Goal: Task Accomplishment & Management: Use online tool/utility

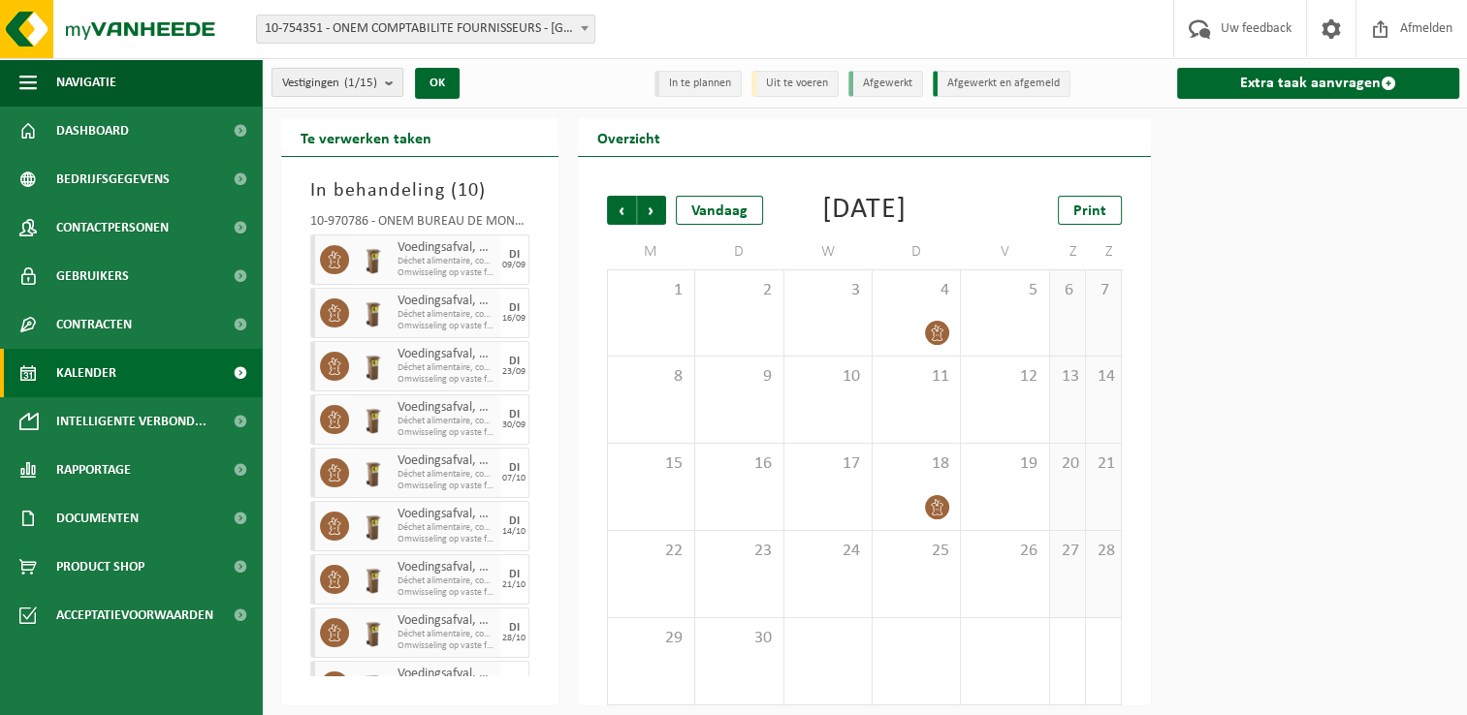
click at [358, 79] on count "(1/15)" at bounding box center [360, 83] width 33 height 13
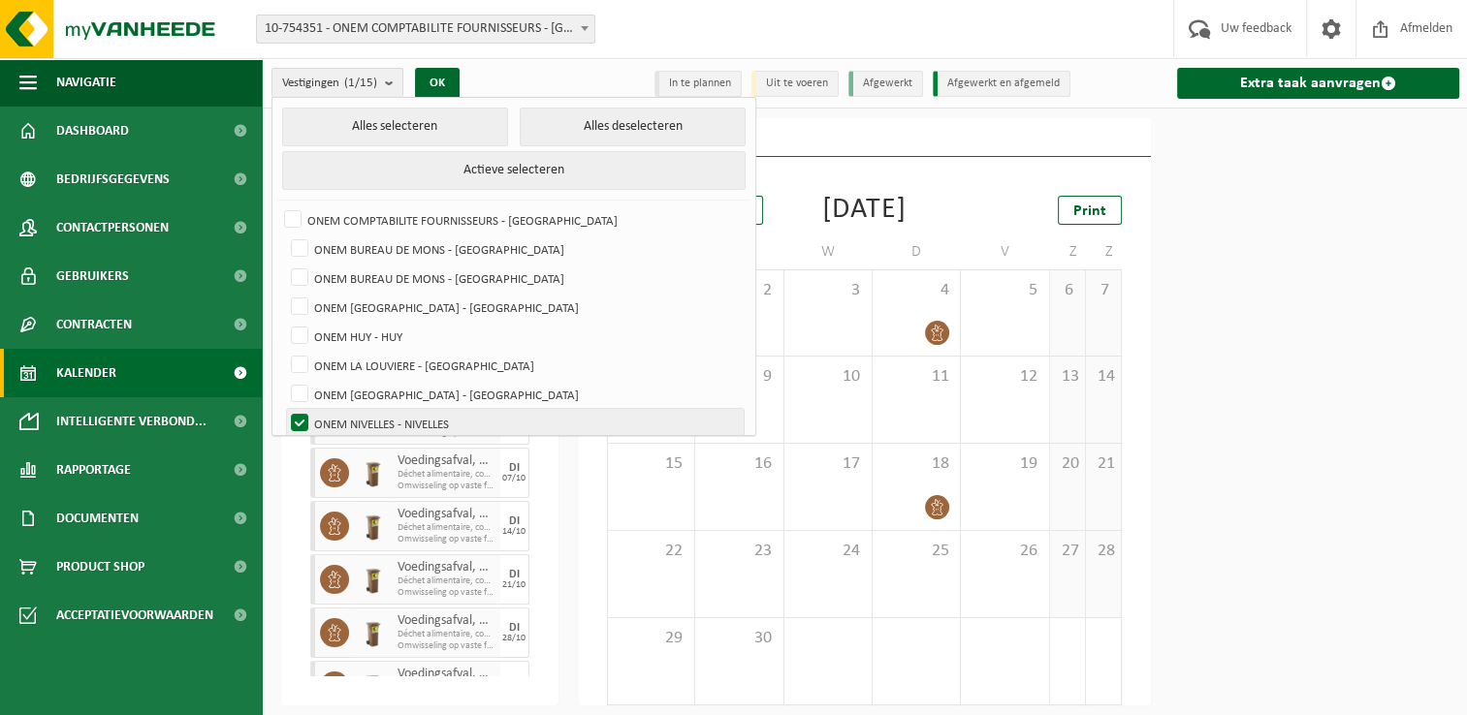
click at [430, 409] on label "ONEM NIVELLES - NIVELLES" at bounding box center [515, 423] width 457 height 29
click at [284, 408] on input "ONEM NIVELLES - NIVELLES" at bounding box center [283, 408] width 1 height 1
checkbox input "false"
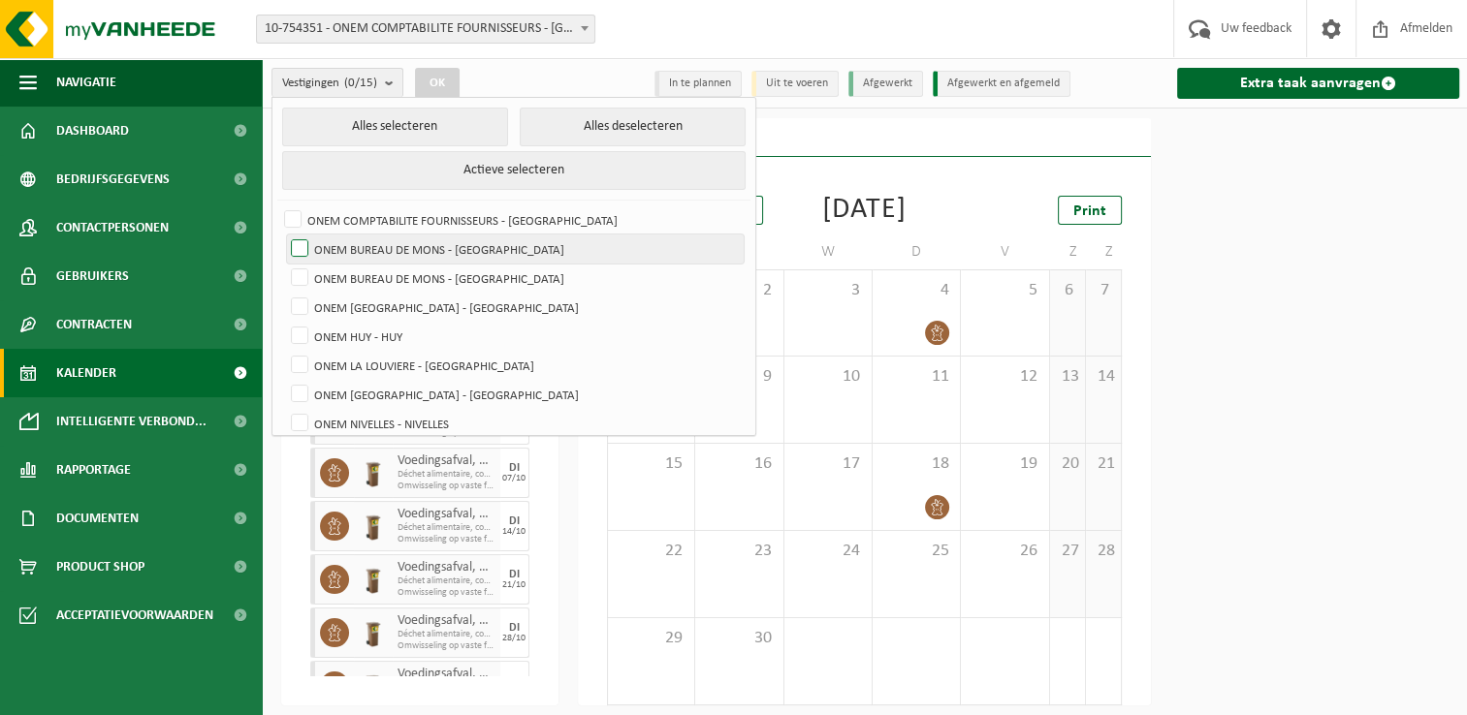
click at [468, 235] on label "ONEM BUREAU DE MONS - [GEOGRAPHIC_DATA]" at bounding box center [515, 249] width 457 height 29
click at [284, 234] on input "ONEM BUREAU DE MONS - [GEOGRAPHIC_DATA]" at bounding box center [283, 234] width 1 height 1
checkbox input "true"
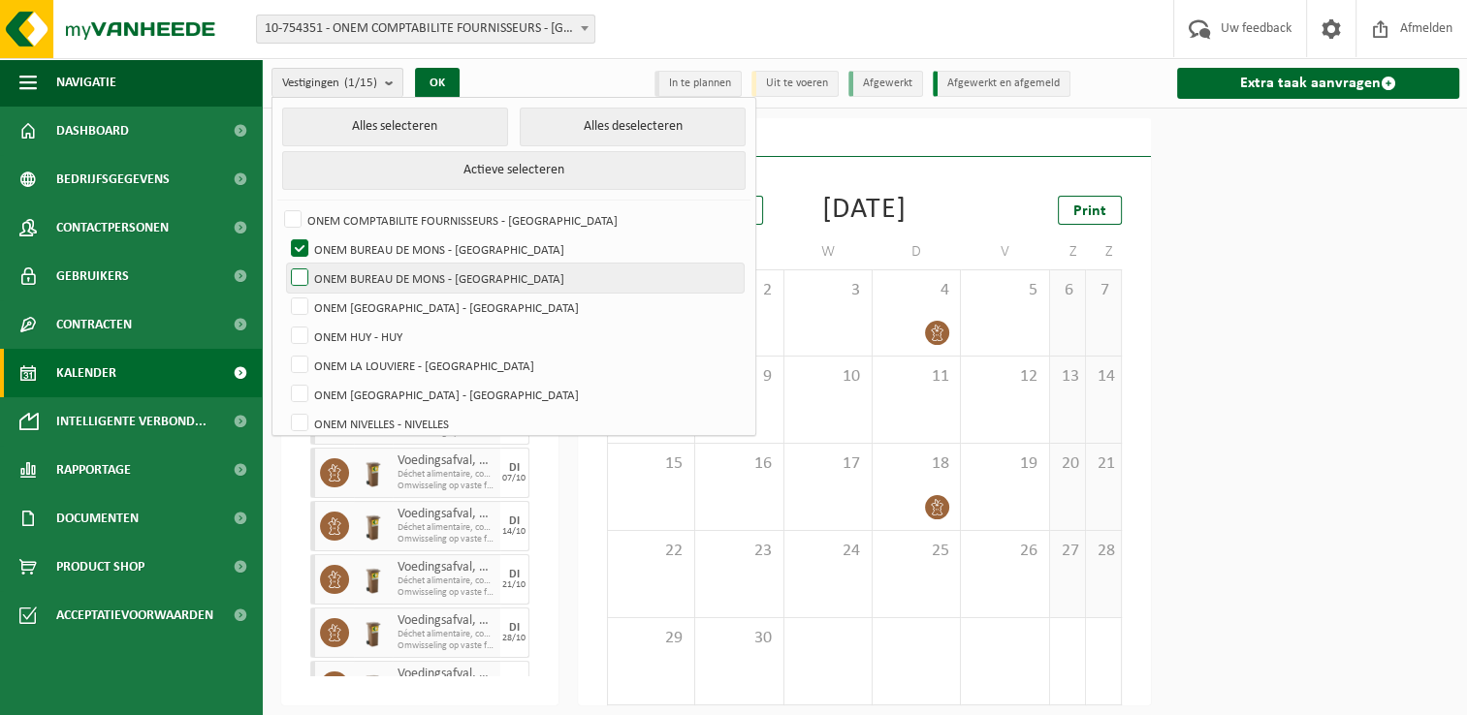
click at [447, 264] on label "ONEM BUREAU DE MONS - [GEOGRAPHIC_DATA]" at bounding box center [515, 278] width 457 height 29
click at [284, 263] on input "ONEM BUREAU DE MONS - [GEOGRAPHIC_DATA]" at bounding box center [283, 263] width 1 height 1
checkbox input "true"
click at [442, 85] on button "OK" at bounding box center [437, 83] width 45 height 31
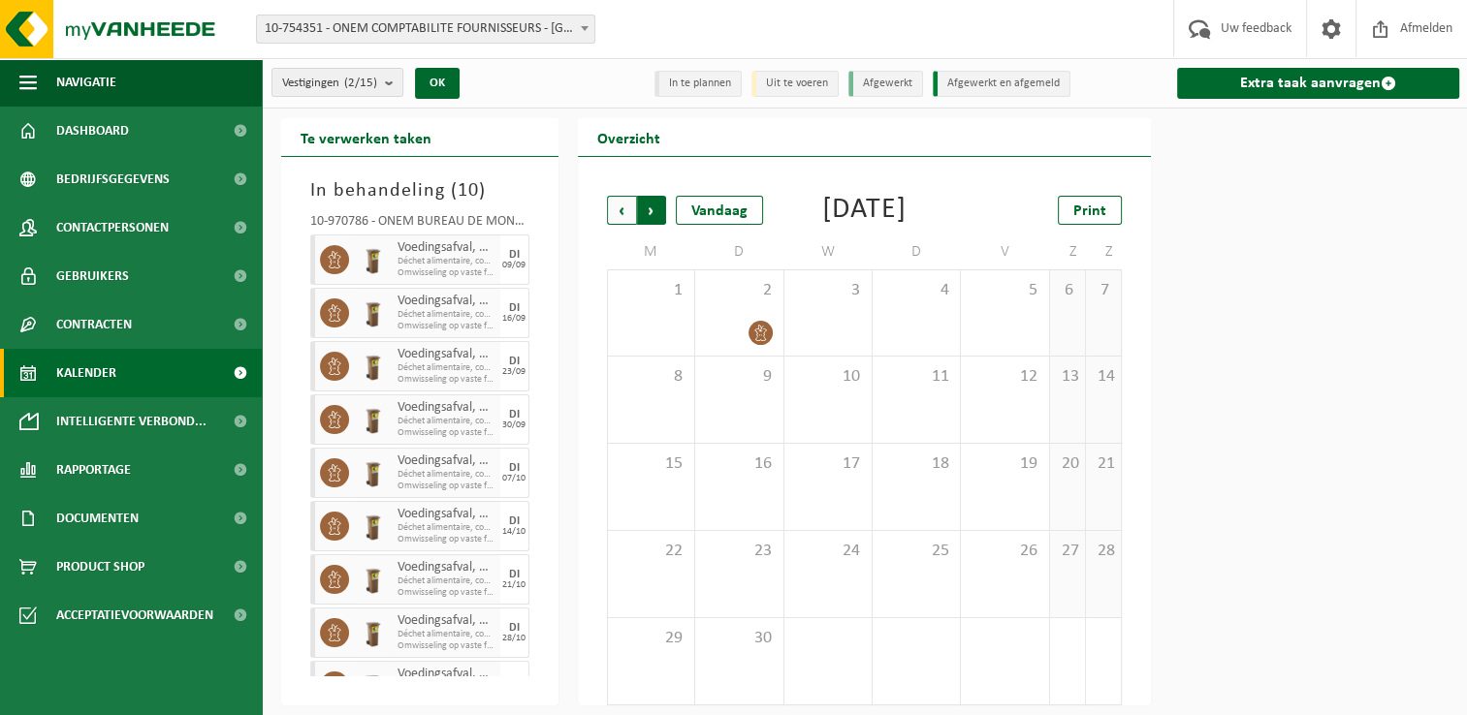
click at [626, 205] on span "Vorige" at bounding box center [621, 210] width 29 height 29
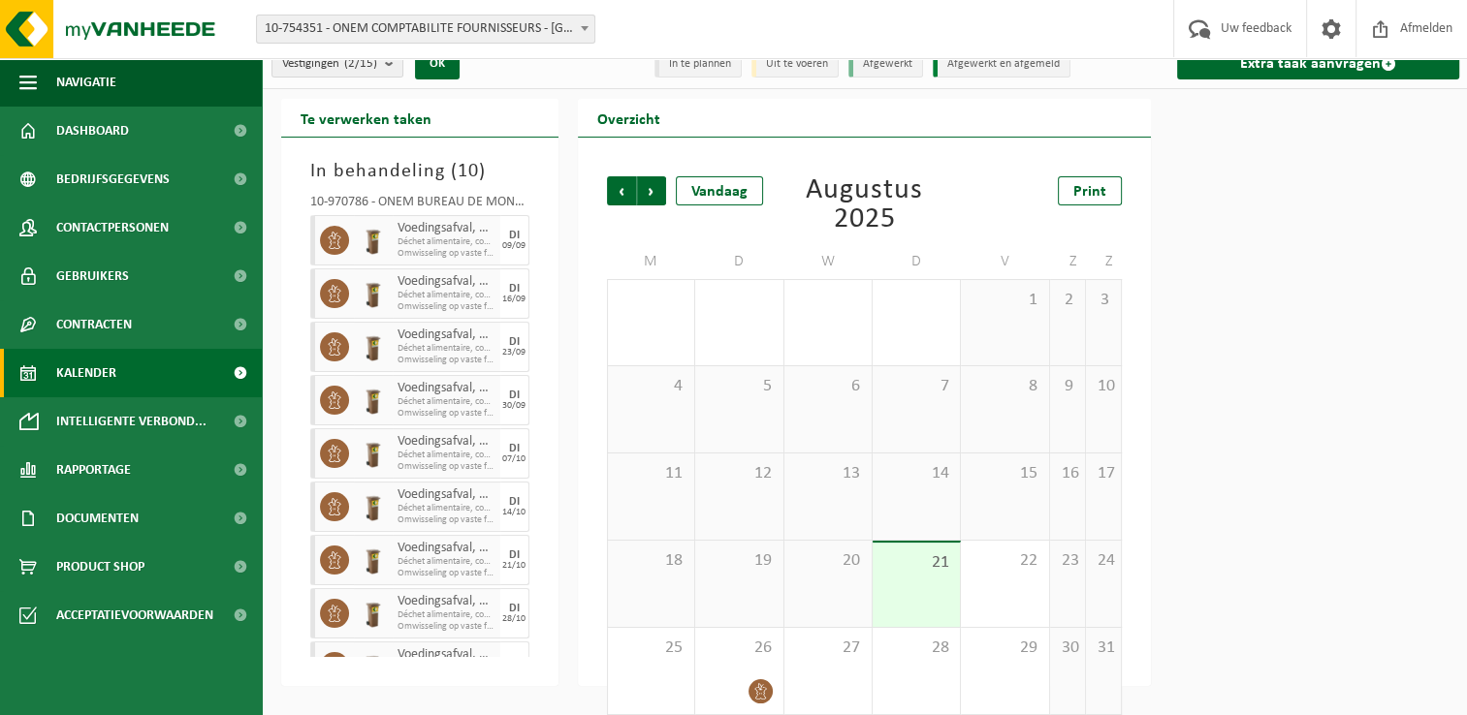
scroll to position [37, 0]
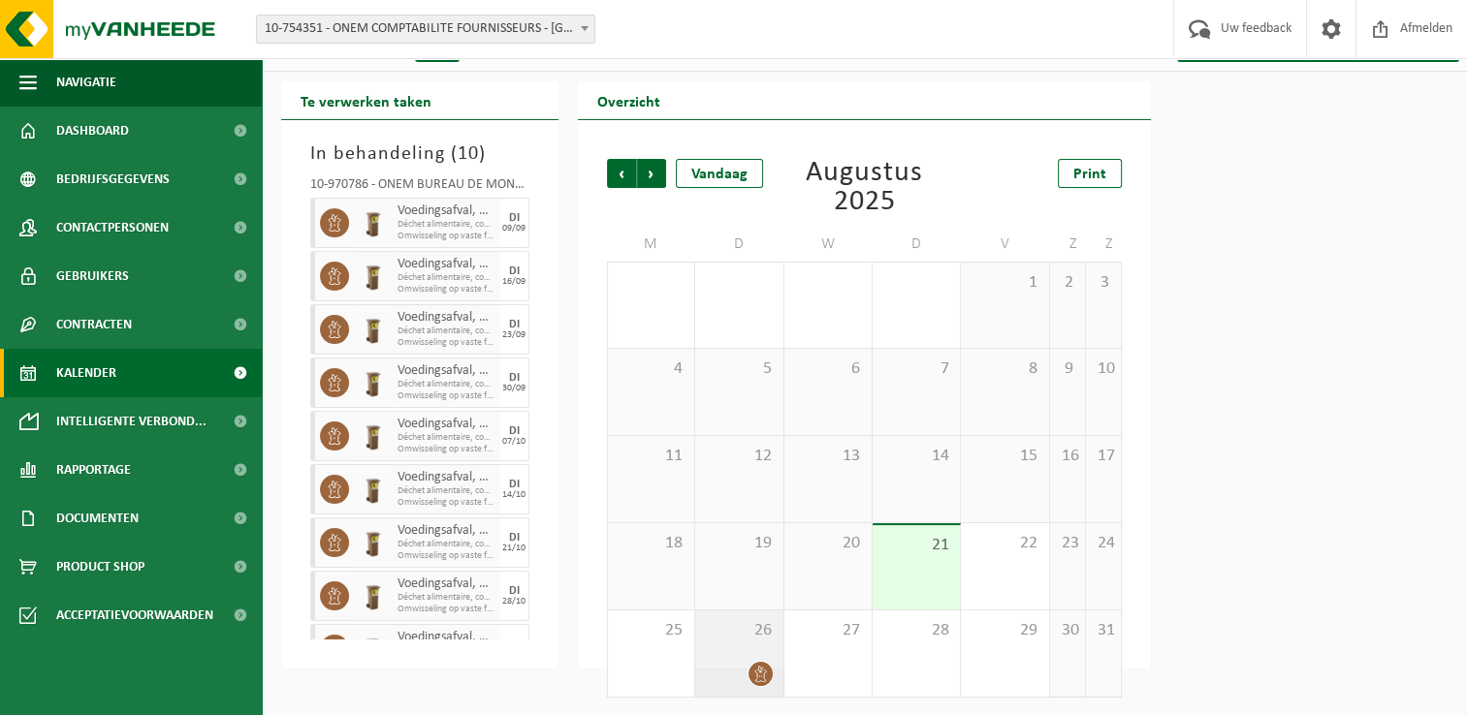
click at [756, 649] on div "26" at bounding box center [738, 654] width 87 height 86
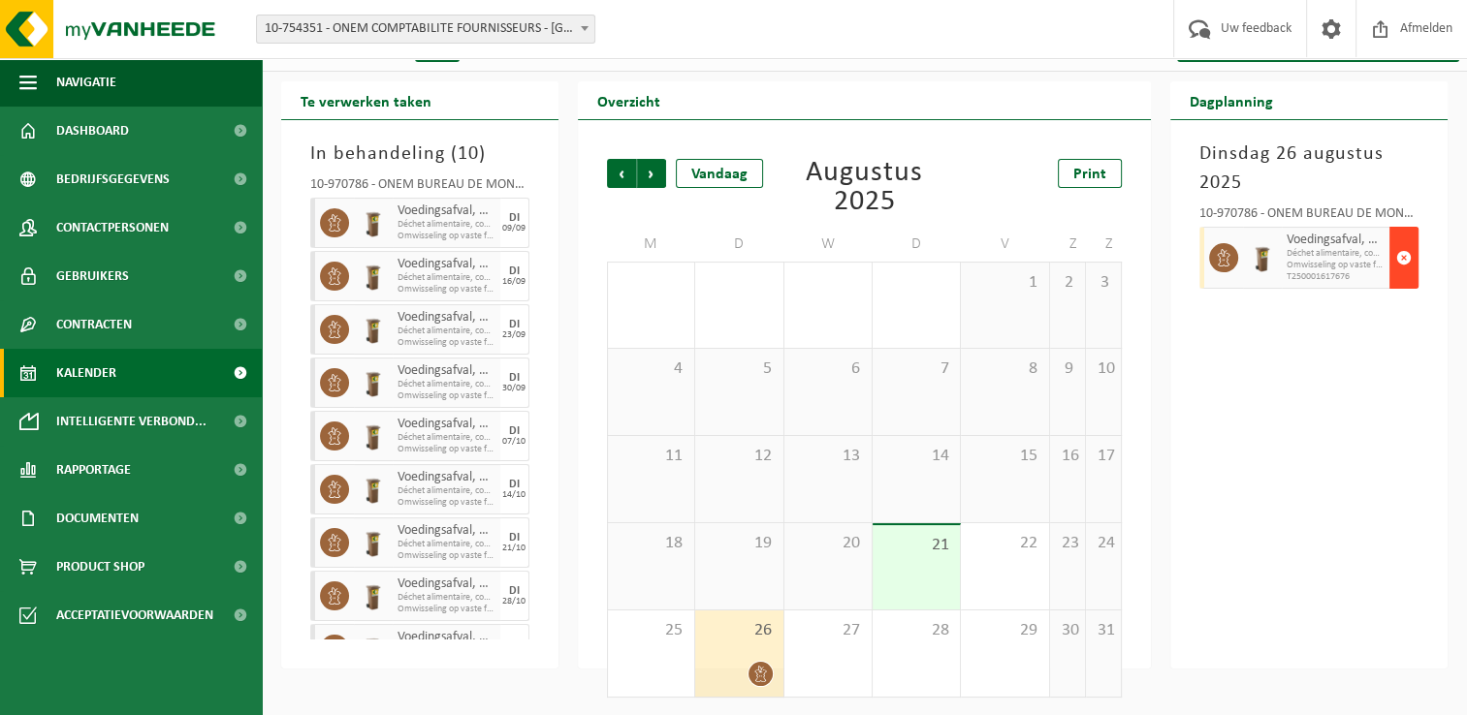
click at [1402, 258] on span "button" at bounding box center [1404, 257] width 16 height 39
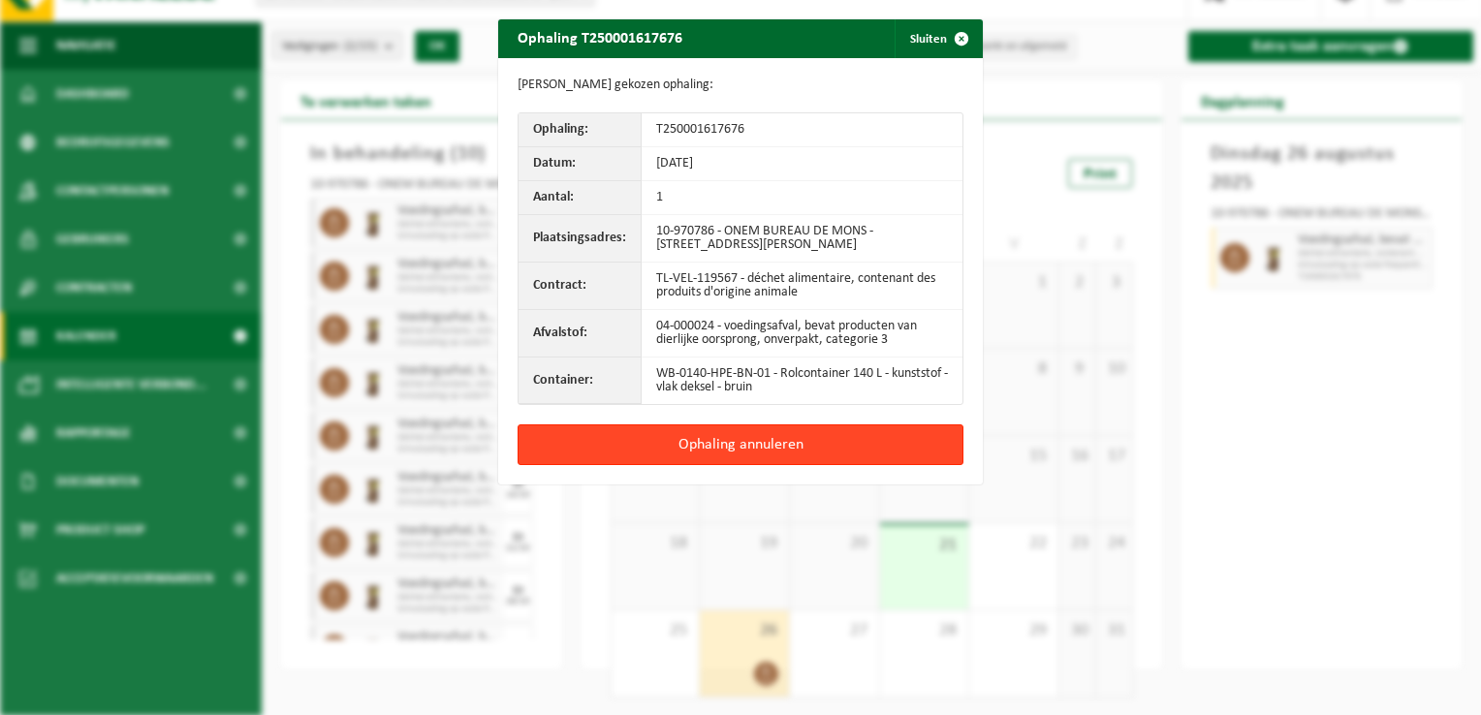
click at [754, 447] on button "Ophaling annuleren" at bounding box center [741, 445] width 446 height 41
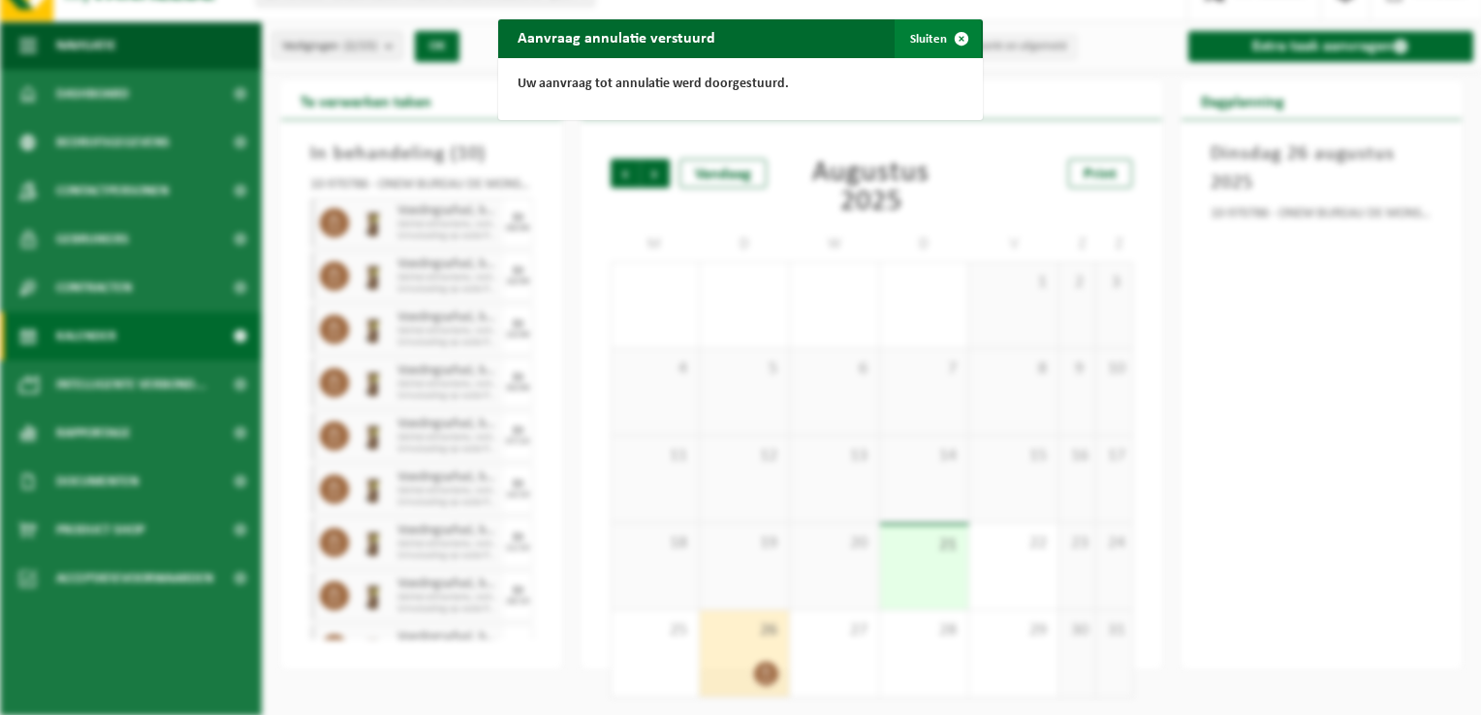
click at [942, 45] on span "button" at bounding box center [961, 38] width 39 height 39
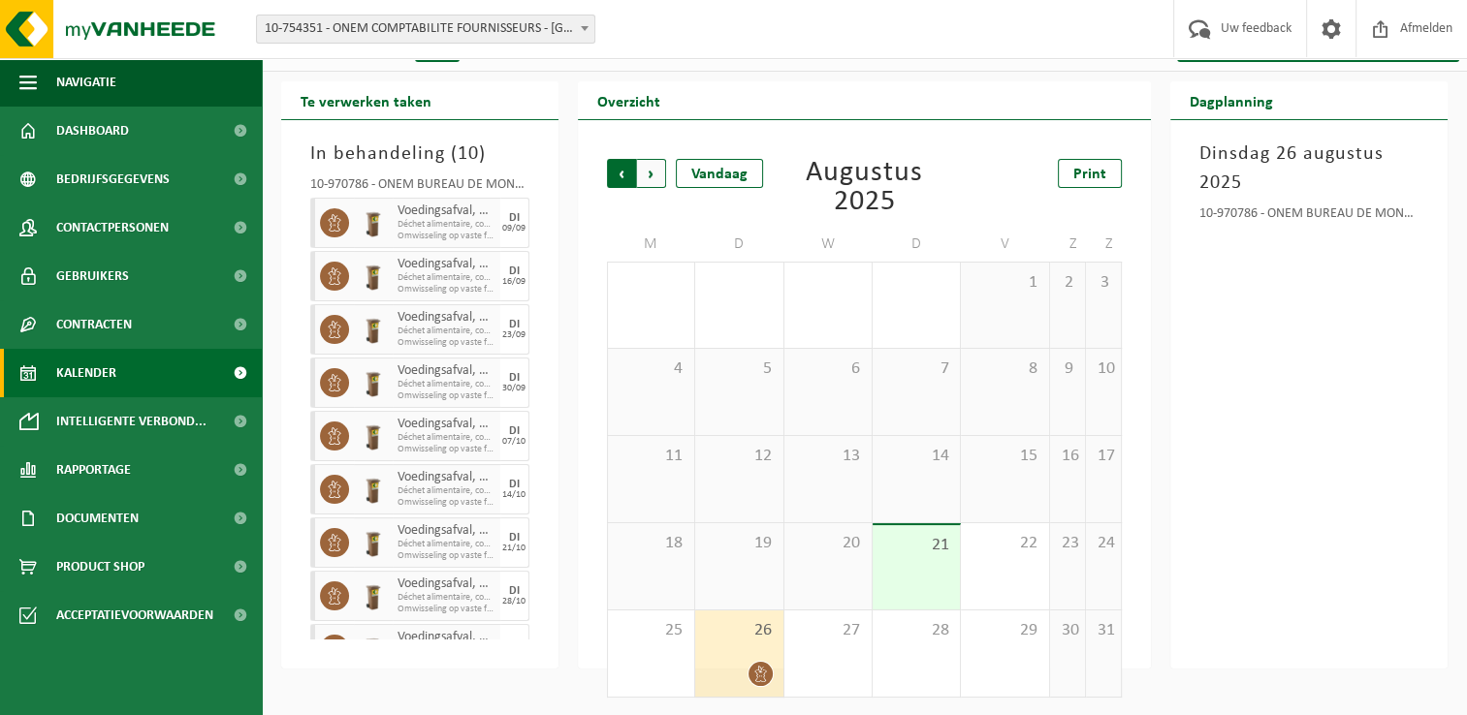
click at [648, 170] on span "Volgende" at bounding box center [651, 173] width 29 height 29
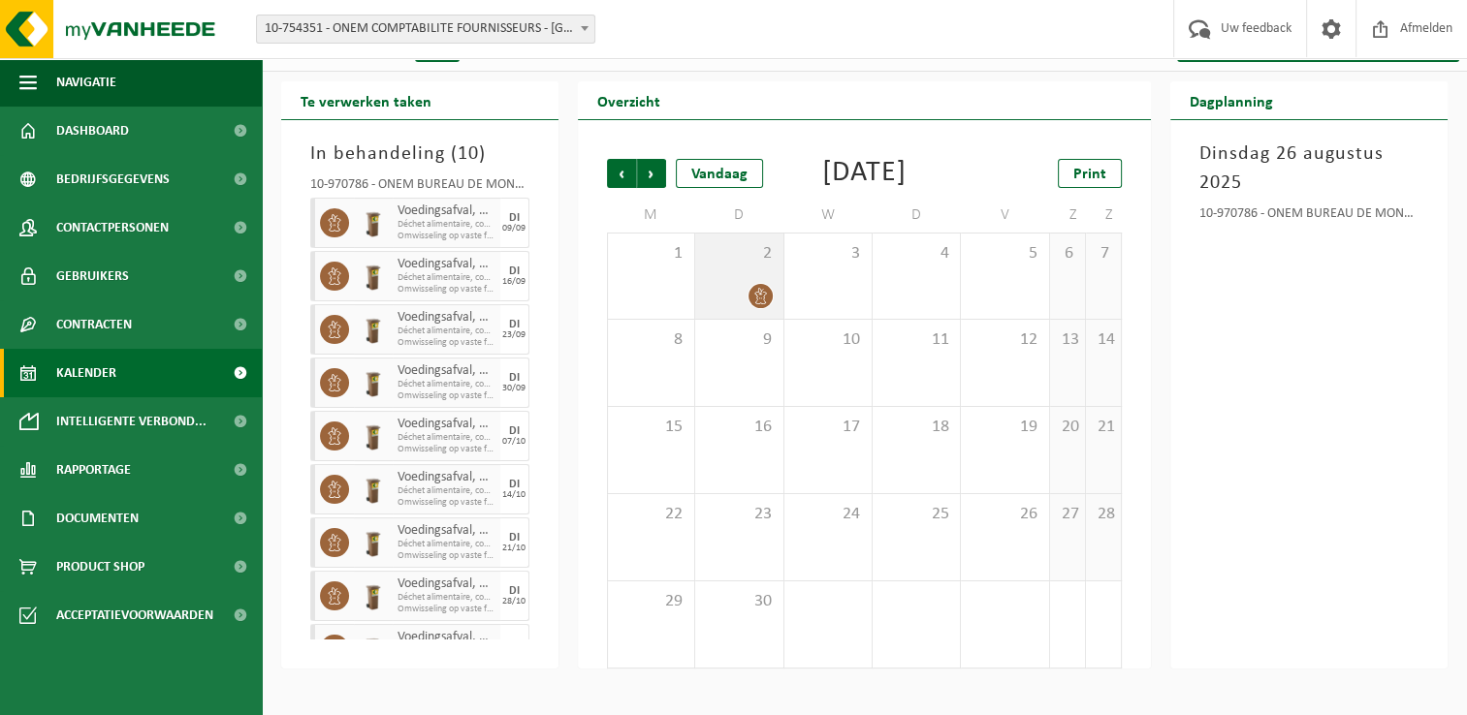
click at [741, 296] on div "2" at bounding box center [738, 276] width 87 height 85
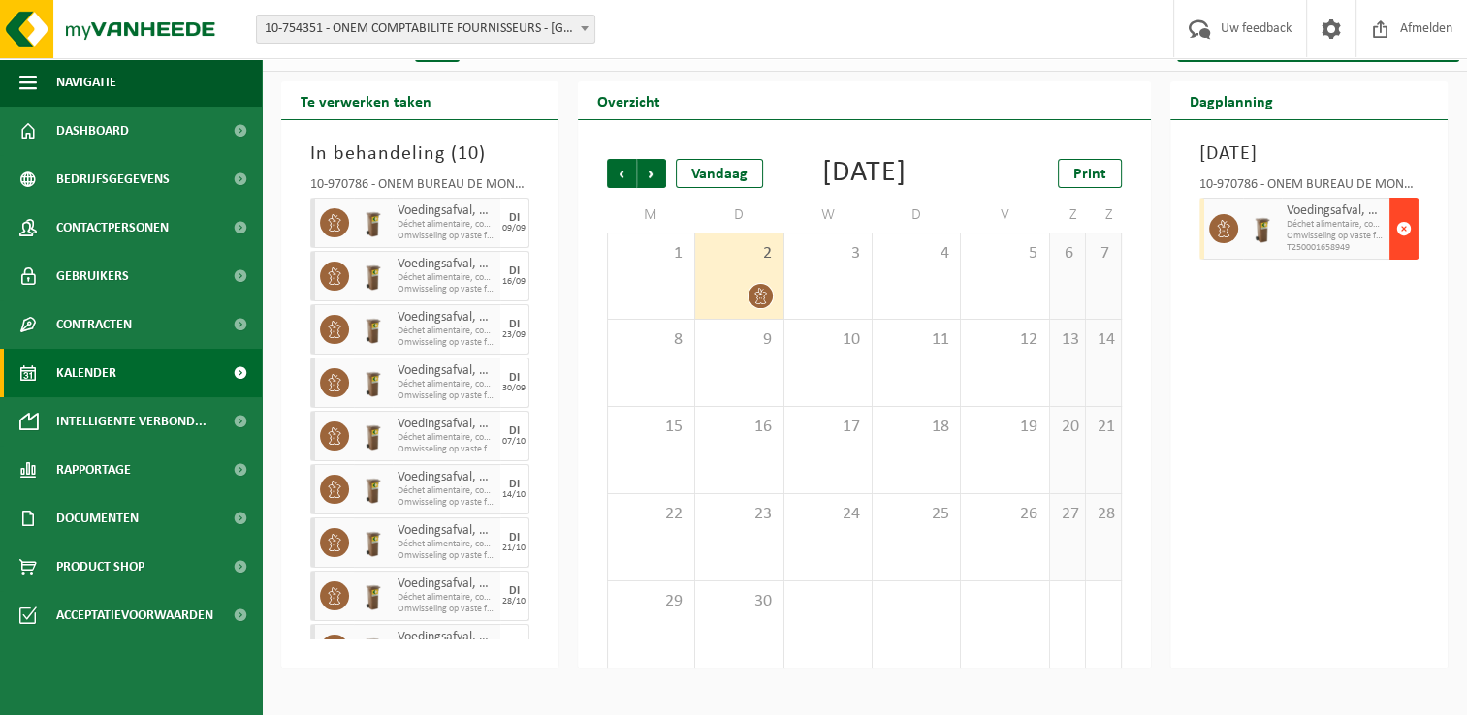
click at [1396, 248] on span "button" at bounding box center [1404, 228] width 16 height 39
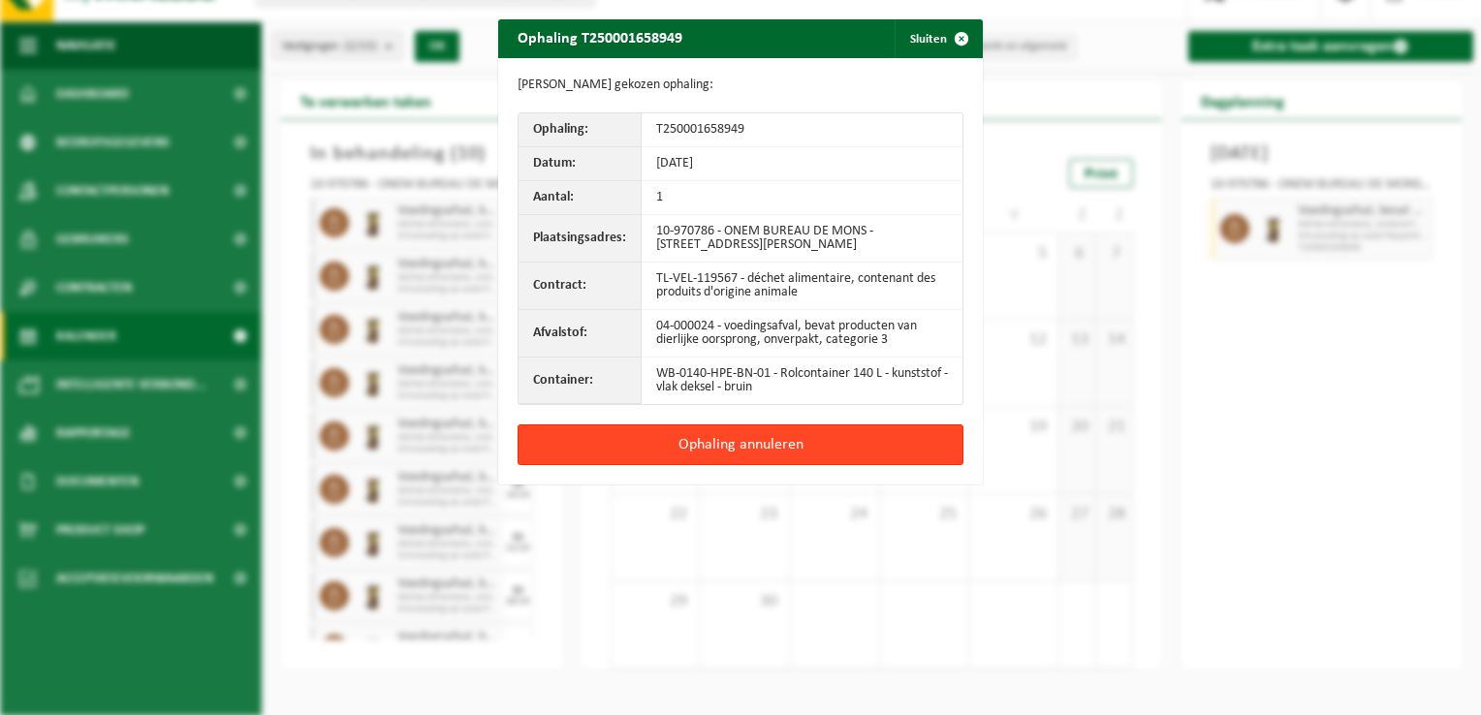
click at [831, 444] on button "Ophaling annuleren" at bounding box center [741, 445] width 446 height 41
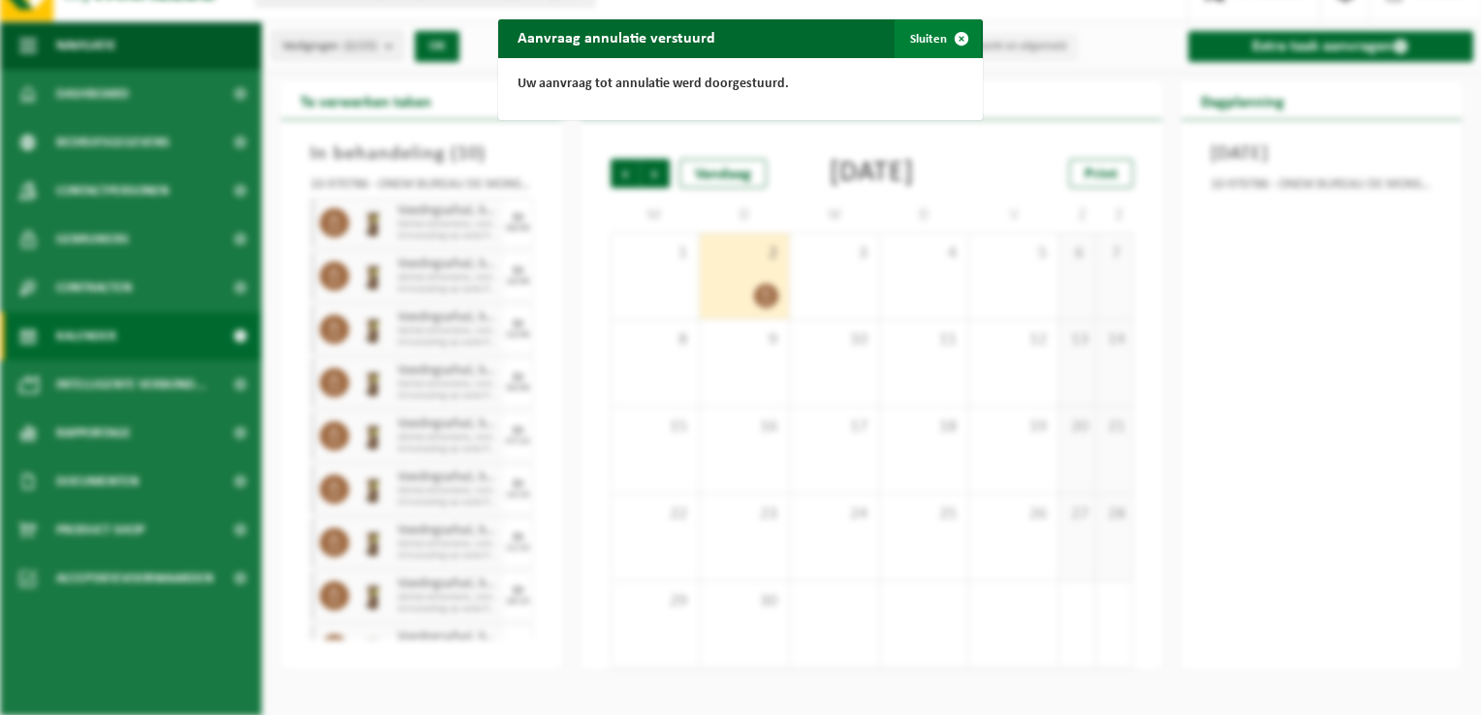
click at [931, 44] on button "Sluiten" at bounding box center [938, 38] width 86 height 39
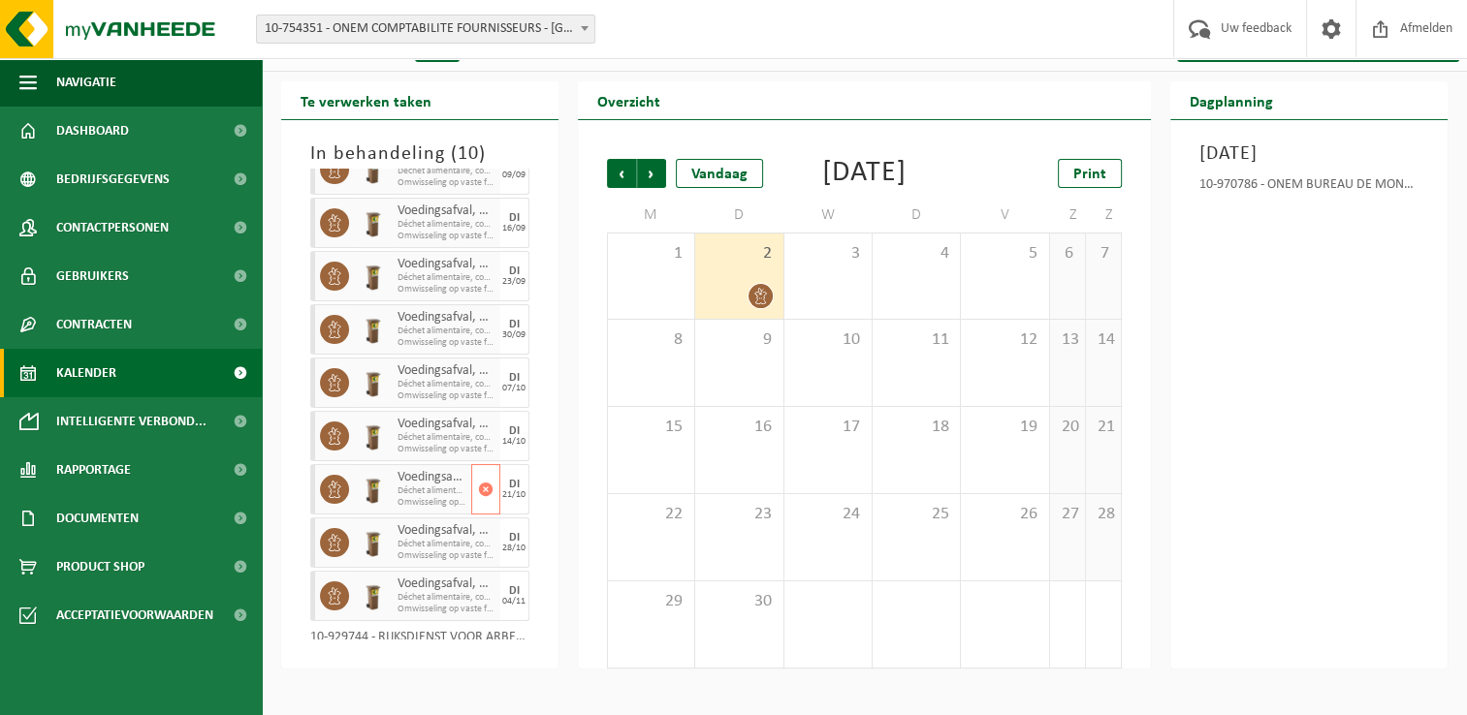
scroll to position [0, 0]
click at [617, 168] on span "Vorige" at bounding box center [621, 173] width 29 height 29
